Goal: Check status: Check status

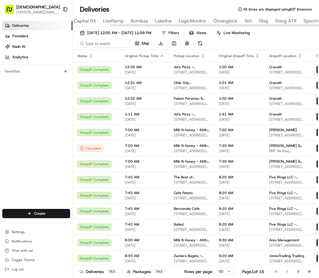
scroll to position [0, 135]
click at [115, 47] on input at bounding box center [112, 43] width 70 height 8
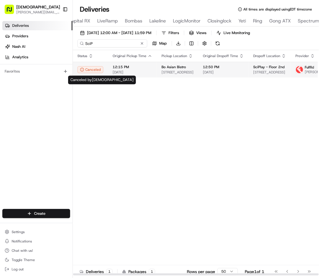
type input "SciP"
click at [99, 72] on div "Canceled" at bounding box center [90, 69] width 26 height 7
